Goal: Task Accomplishment & Management: Use online tool/utility

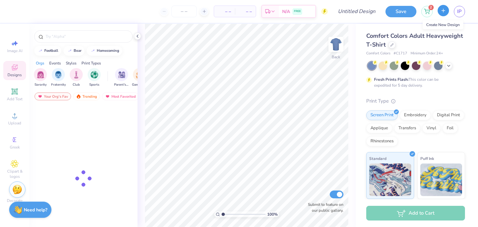
click at [446, 10] on icon "button" at bounding box center [444, 11] width 6 height 6
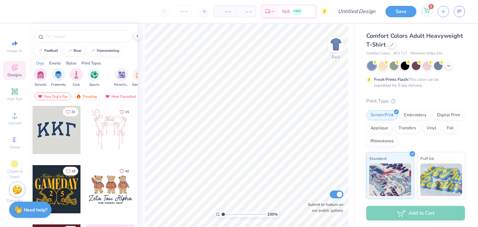
click at [430, 10] on icon at bounding box center [427, 10] width 6 height 5
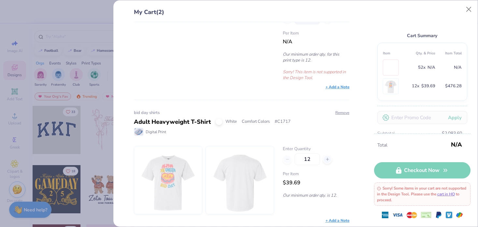
scroll to position [66, 0]
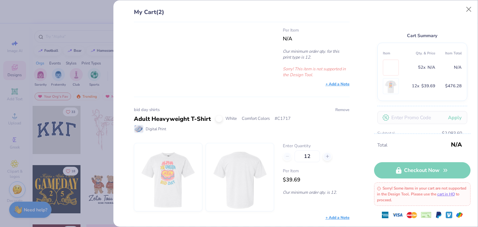
click at [343, 108] on button "Remove" at bounding box center [342, 110] width 15 height 6
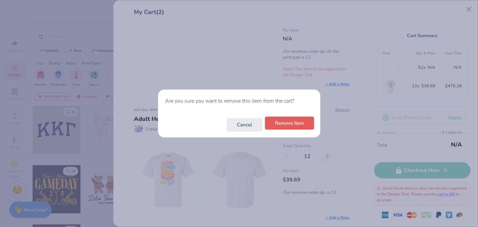
click at [289, 124] on button "Remove Item" at bounding box center [289, 123] width 49 height 13
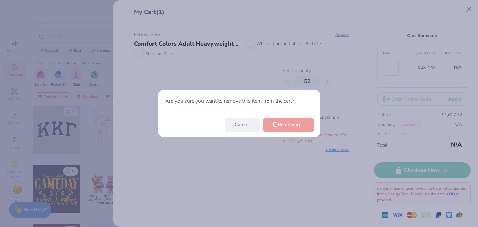
scroll to position [0, 0]
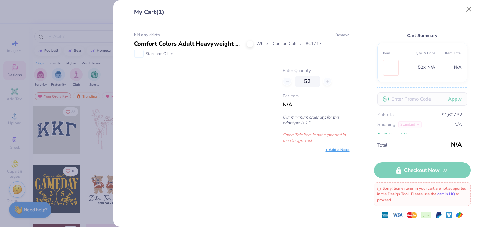
click at [341, 34] on button "Remove" at bounding box center [342, 35] width 15 height 6
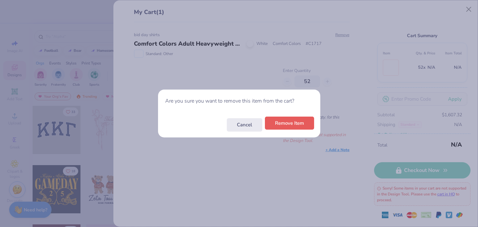
click at [286, 124] on button "Remove Item" at bounding box center [289, 123] width 49 height 13
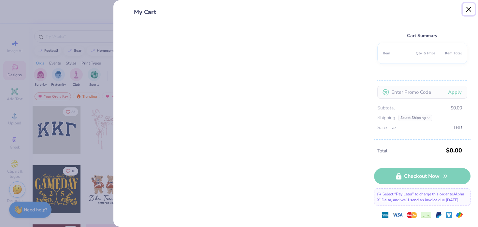
click at [472, 9] on button "Close" at bounding box center [469, 9] width 12 height 12
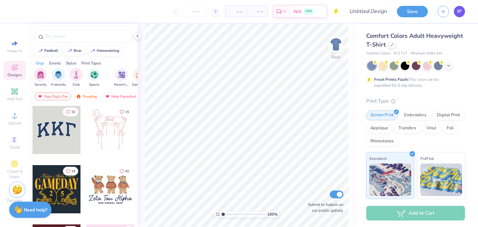
click at [462, 10] on span "IP" at bounding box center [460, 12] width 5 height 8
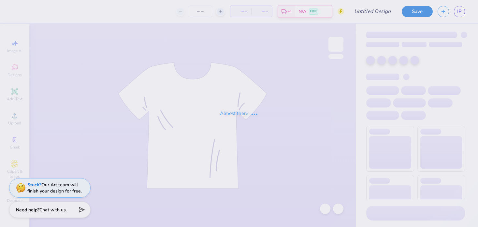
type input "bid day shirts"
type input "52"
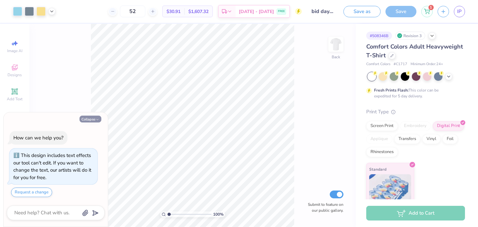
click at [93, 118] on button "Collapse" at bounding box center [91, 119] width 22 height 7
type textarea "x"
